Goal: Task Accomplishment & Management: Manage account settings

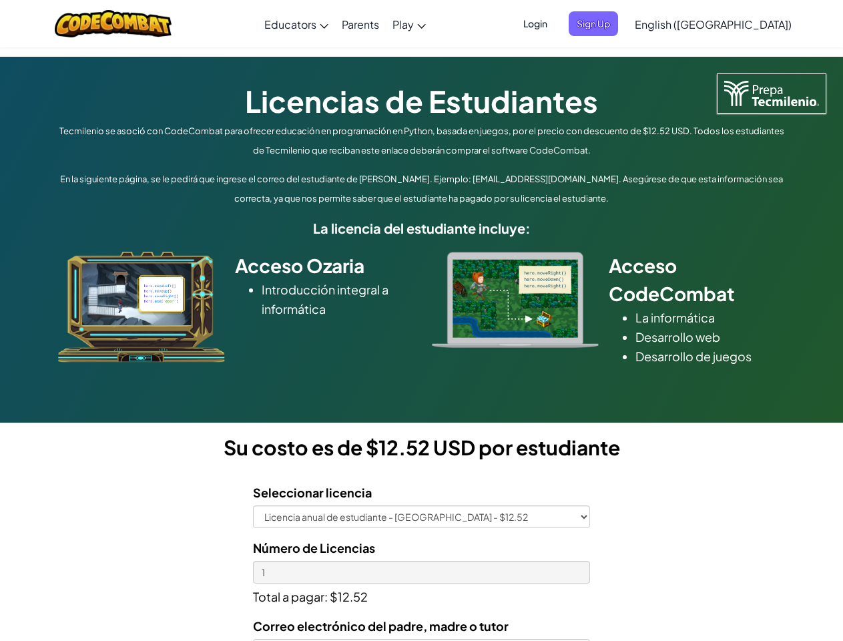
click at [422, 321] on div at bounding box center [515, 300] width 187 height 96
click at [556, 23] on span "Login" at bounding box center [536, 23] width 40 height 25
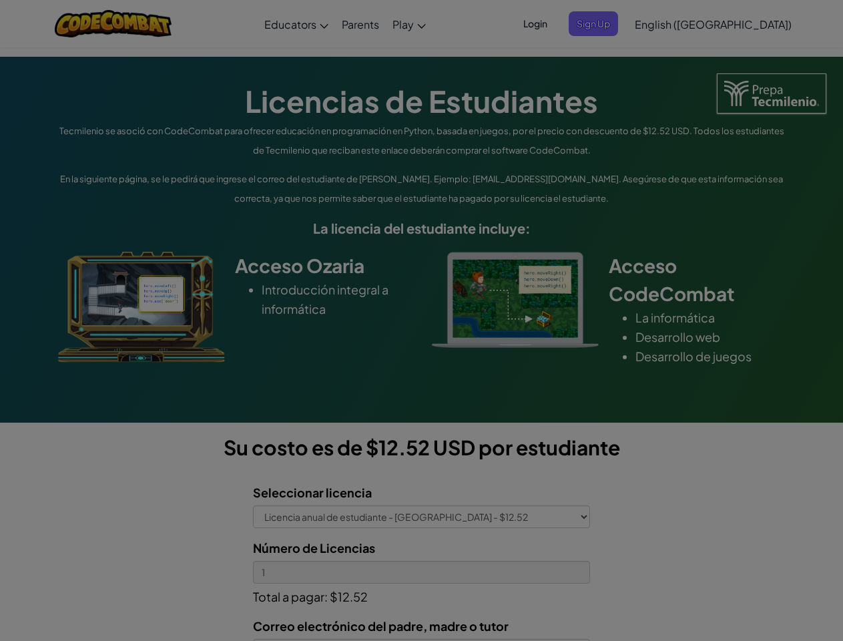
click at [0, 0] on input "Email or Username :" at bounding box center [0, 0] width 0 height 0
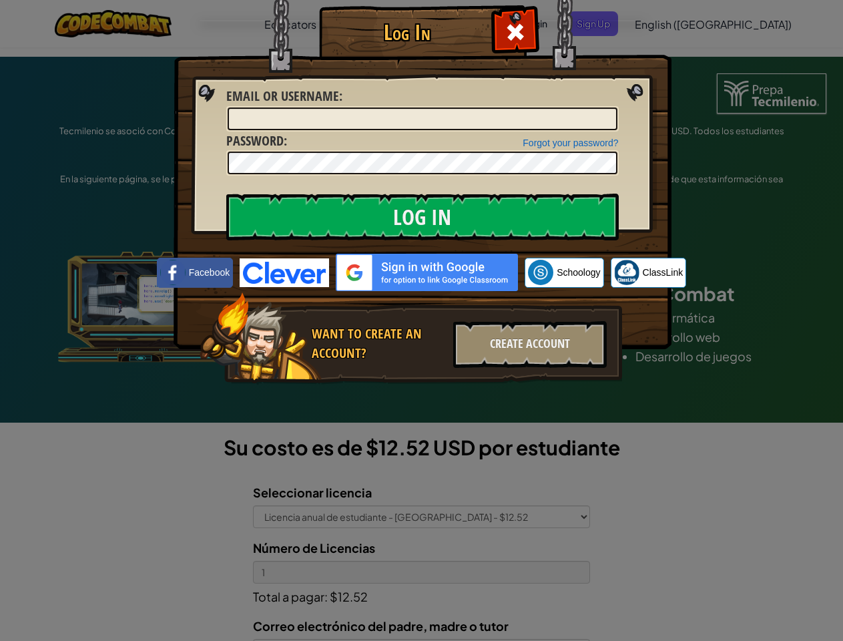
click at [675, 23] on div "Log In Unknown Error Email or Username : Forgot your password? Password : Log I…" at bounding box center [421, 320] width 843 height 641
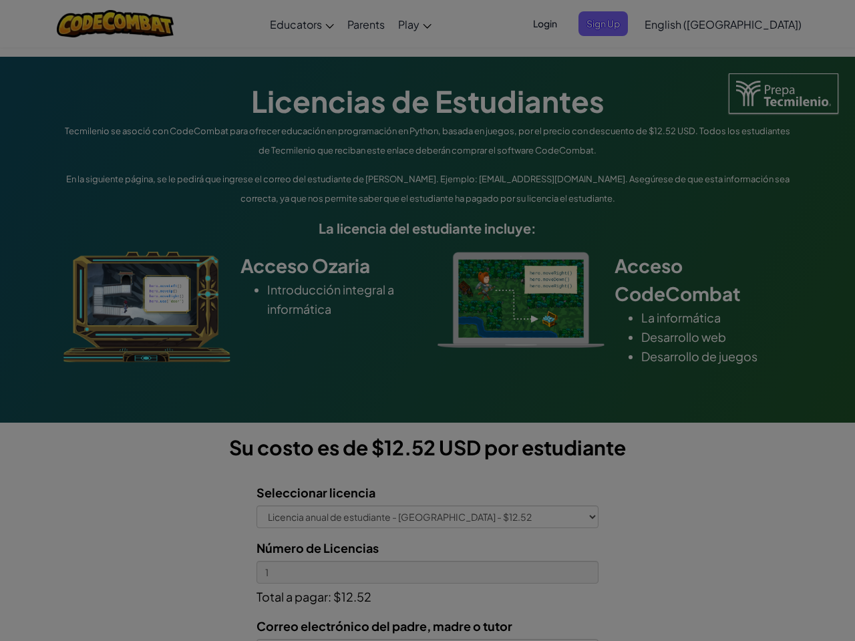
click at [675, 23] on div "Log In Unknown Error Email or Username : Forgot your password? Password : Log I…" at bounding box center [427, 320] width 855 height 641
click at [747, 24] on div at bounding box center [427, 320] width 855 height 641
